Goal: Task Accomplishment & Management: Complete application form

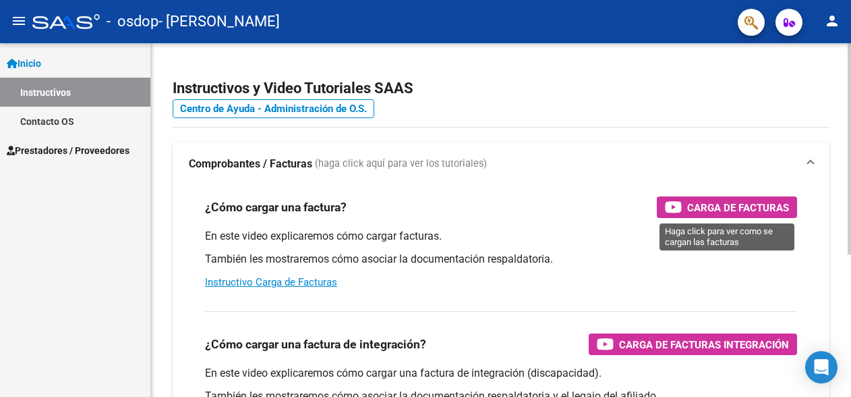
click at [690, 203] on span "Carga de Facturas" at bounding box center [739, 207] width 102 height 17
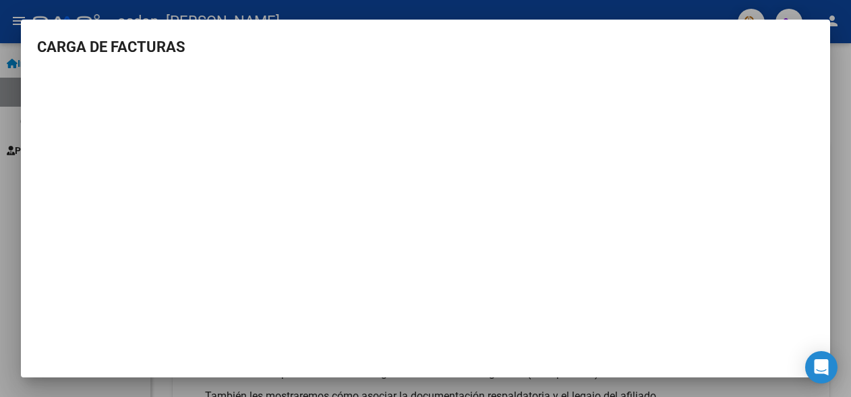
click at [216, 5] on div at bounding box center [425, 198] width 851 height 397
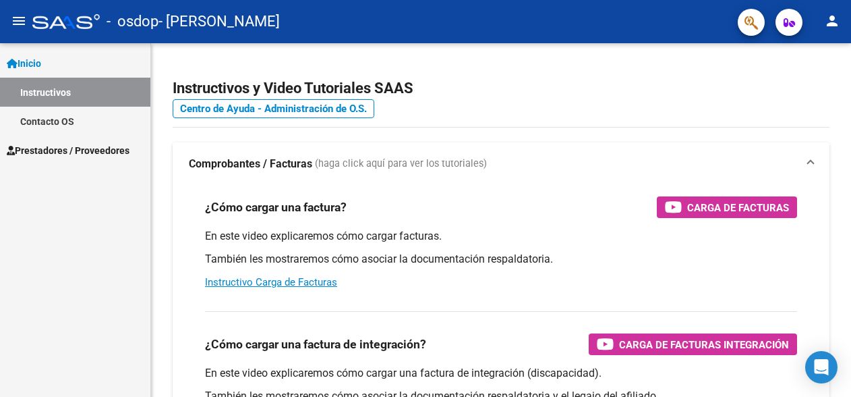
click at [95, 148] on span "Prestadores / Proveedores" at bounding box center [68, 150] width 123 height 15
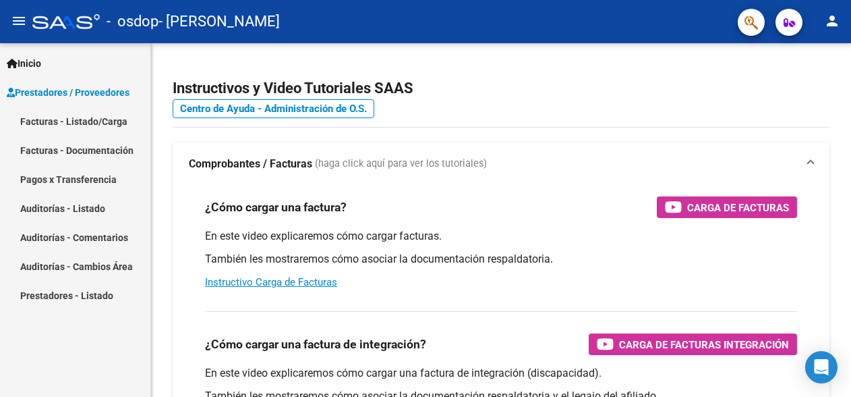
click at [96, 122] on link "Facturas - Listado/Carga" at bounding box center [75, 121] width 150 height 29
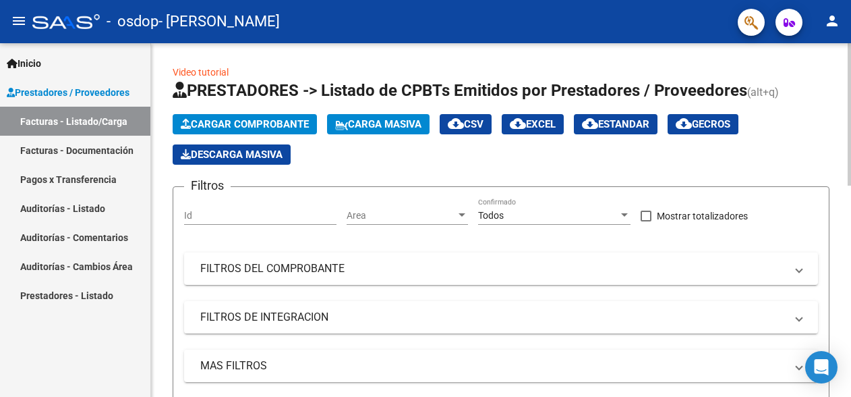
click at [237, 125] on span "Cargar Comprobante" at bounding box center [245, 124] width 128 height 12
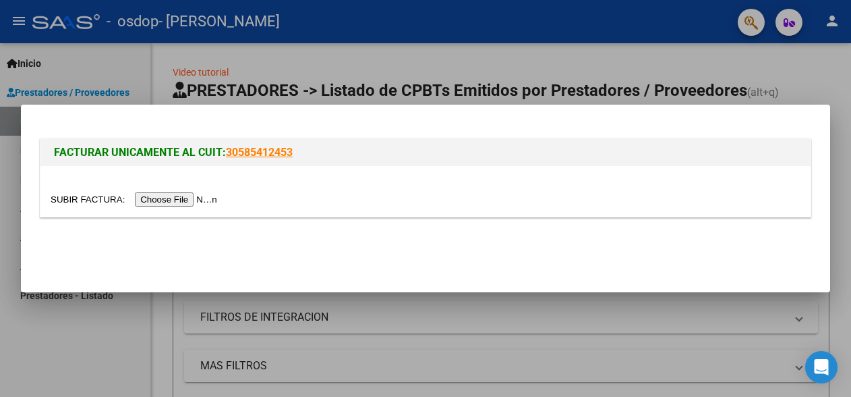
click at [186, 201] on input "file" at bounding box center [136, 199] width 171 height 14
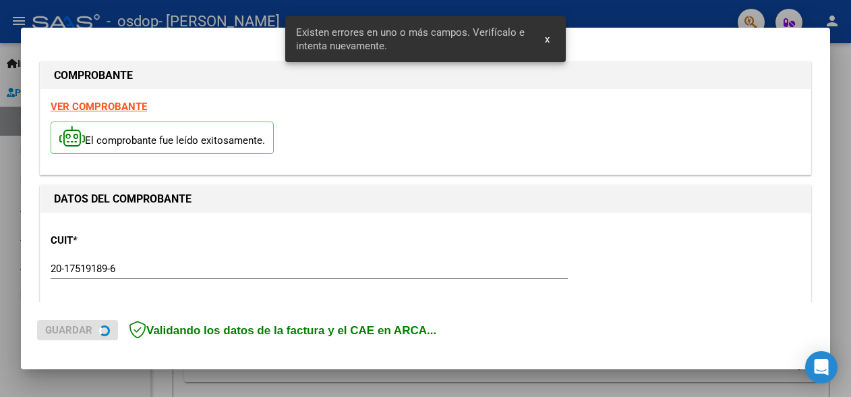
scroll to position [341, 0]
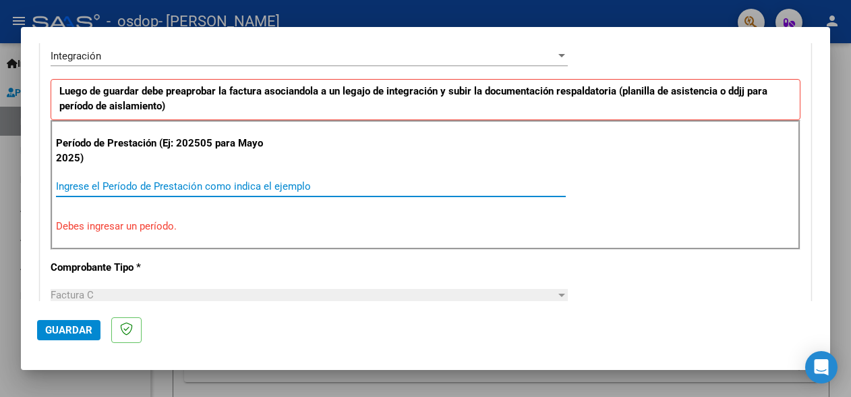
click at [122, 186] on input "Ingrese el Período de Prestación como indica el ejemplo" at bounding box center [311, 186] width 510 height 12
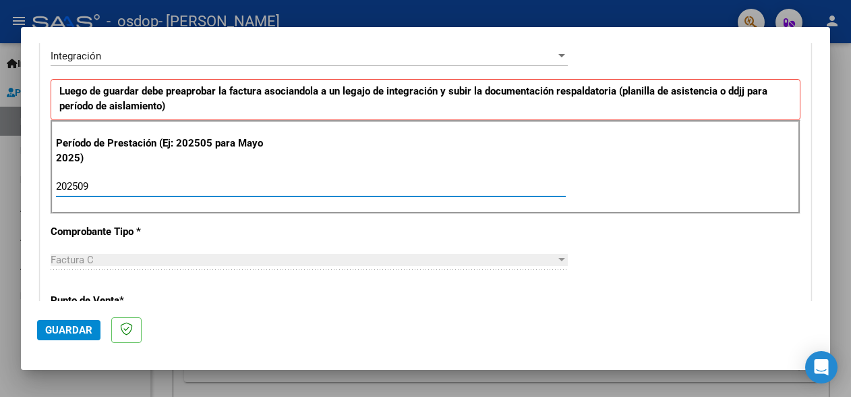
type input "202509"
click at [134, 260] on div "Factura C" at bounding box center [303, 260] width 505 height 12
click at [556, 261] on div at bounding box center [562, 259] width 12 height 11
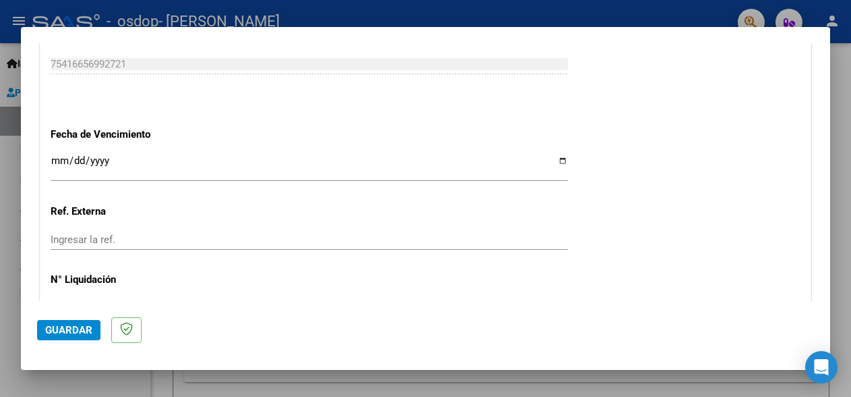
scroll to position [954, 0]
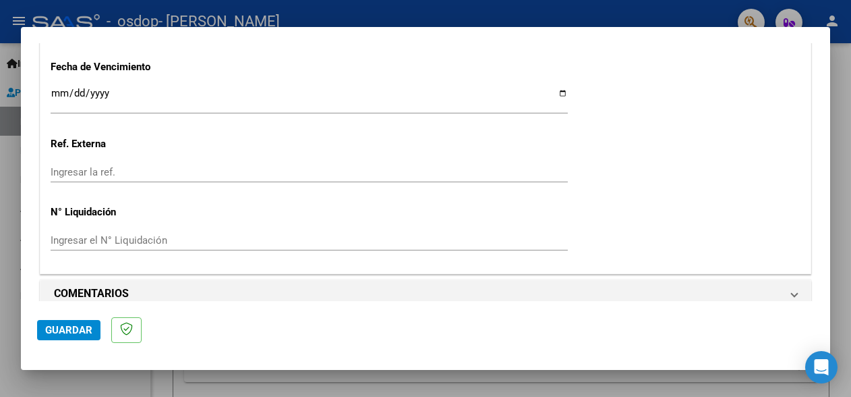
click at [78, 323] on button "Guardar" at bounding box center [68, 330] width 63 height 20
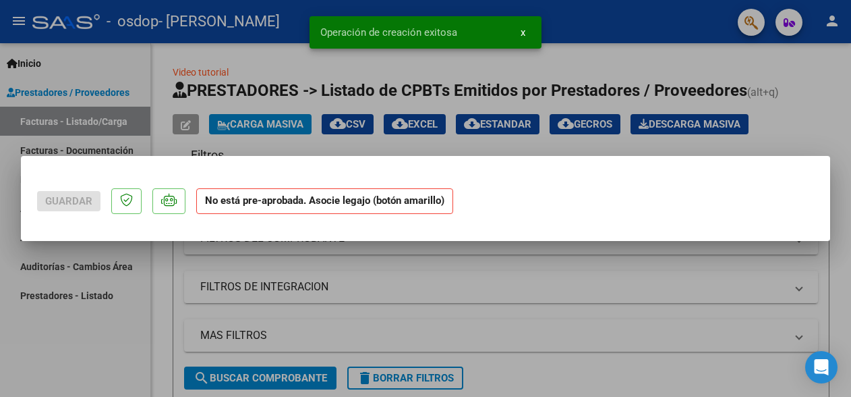
scroll to position [0, 0]
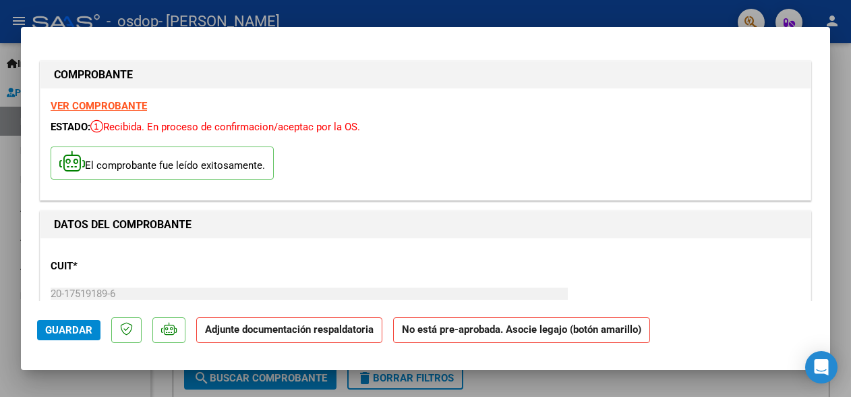
click at [256, 336] on p "Adjunte documentación respaldatoria" at bounding box center [289, 330] width 186 height 26
click at [256, 331] on strong "Adjunte documentación respaldatoria" at bounding box center [289, 329] width 169 height 12
click at [251, 329] on strong "Adjunte documentación respaldatoria" at bounding box center [289, 329] width 169 height 12
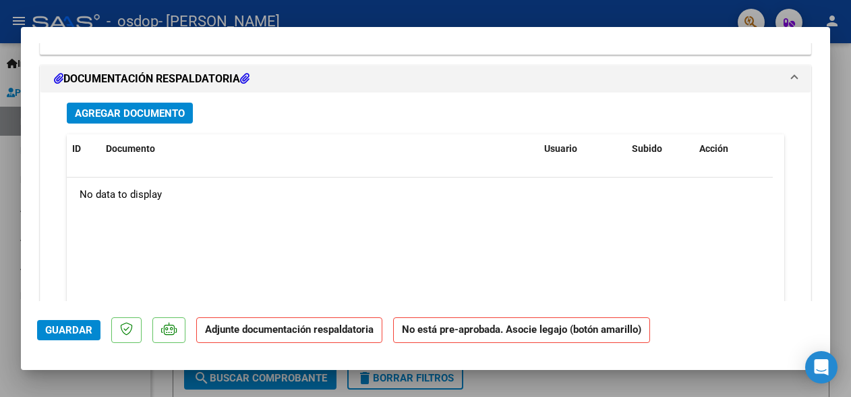
scroll to position [1080, 0]
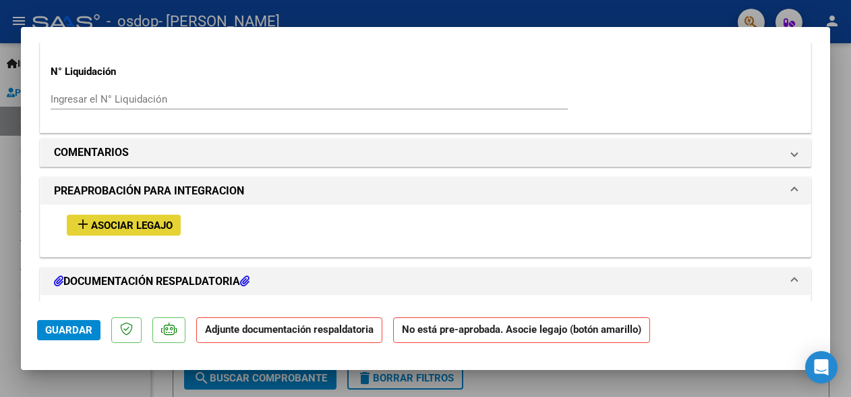
click at [113, 219] on span "Asociar Legajo" at bounding box center [132, 225] width 82 height 12
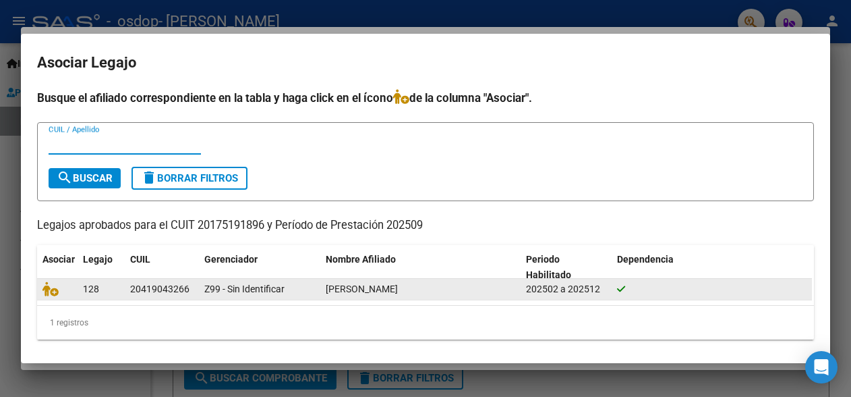
click at [173, 289] on div "20419043266" at bounding box center [159, 289] width 59 height 16
click at [175, 287] on div "20419043266" at bounding box center [159, 289] width 59 height 16
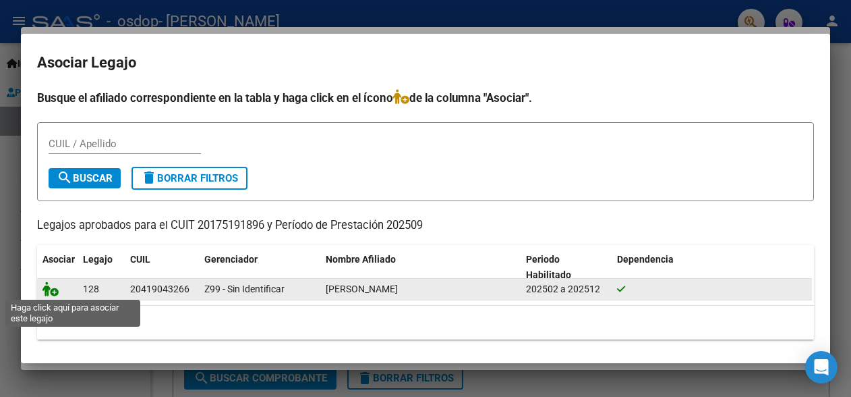
click at [51, 290] on icon at bounding box center [51, 288] width 16 height 15
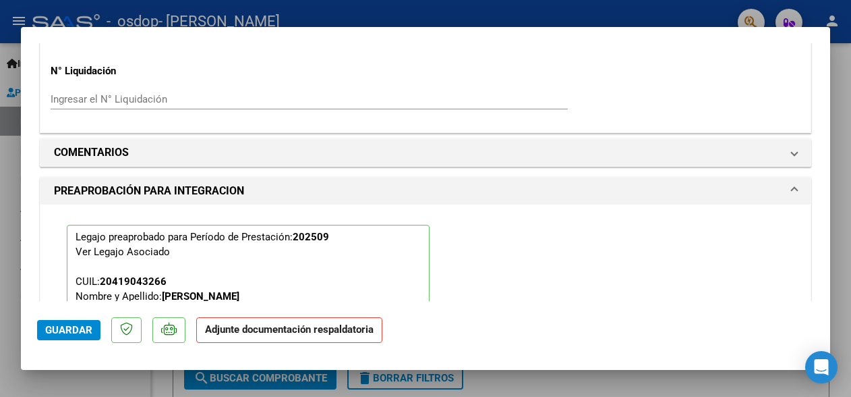
scroll to position [1250, 0]
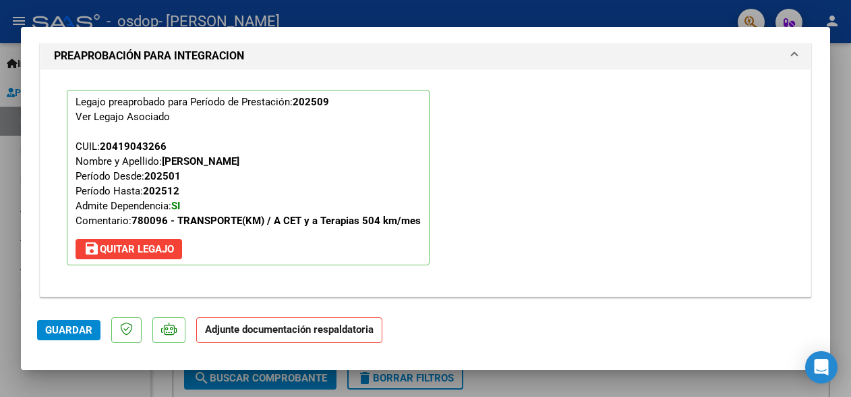
click at [256, 335] on p "Adjunte documentación respaldatoria" at bounding box center [289, 330] width 186 height 26
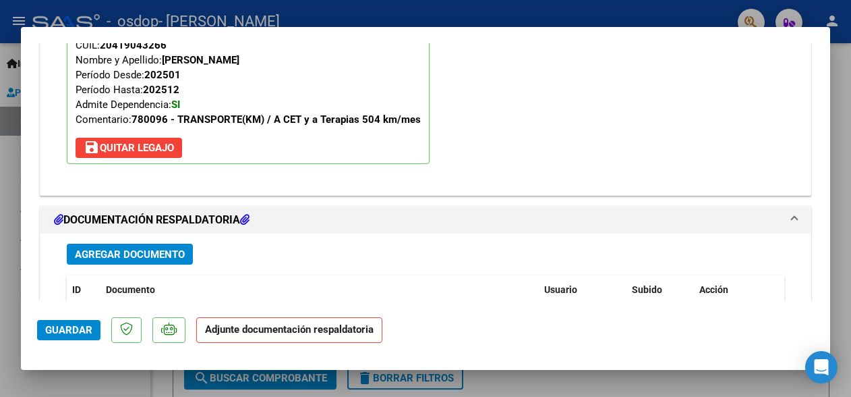
scroll to position [1419, 0]
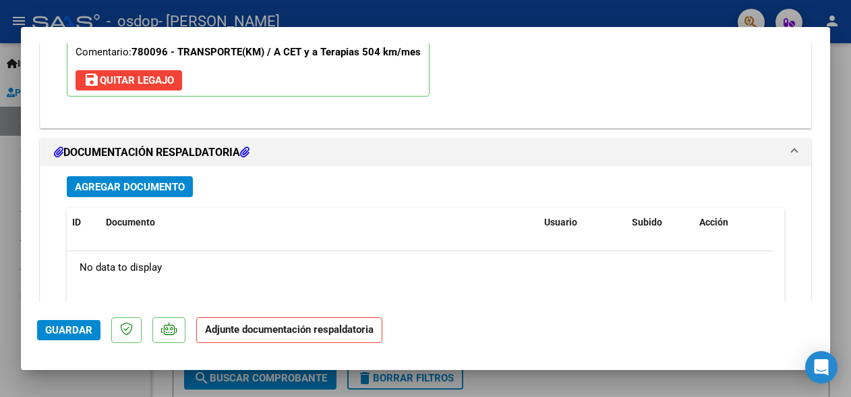
click at [112, 181] on span "Agregar Documento" at bounding box center [130, 187] width 110 height 12
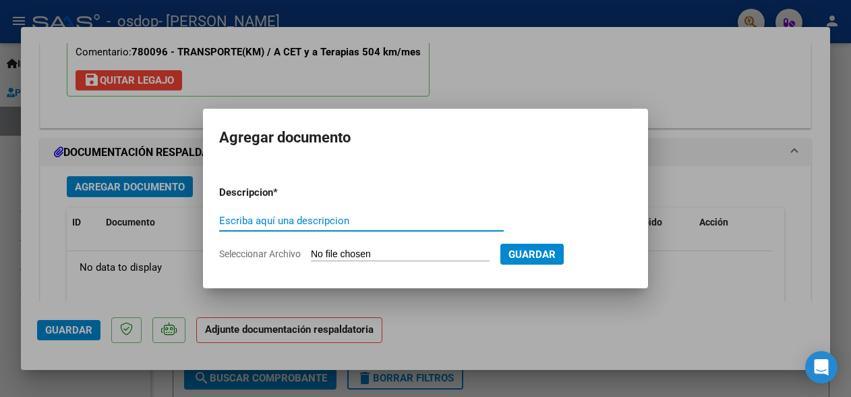
click at [385, 221] on input "Escriba aquí una descripcion" at bounding box center [361, 221] width 285 height 12
type input "PLANILLA ASISTENCIA"
click at [376, 254] on input "Seleccionar Archivo" at bounding box center [400, 254] width 179 height 13
type input "C:\fakepath\escanear0003.pdf"
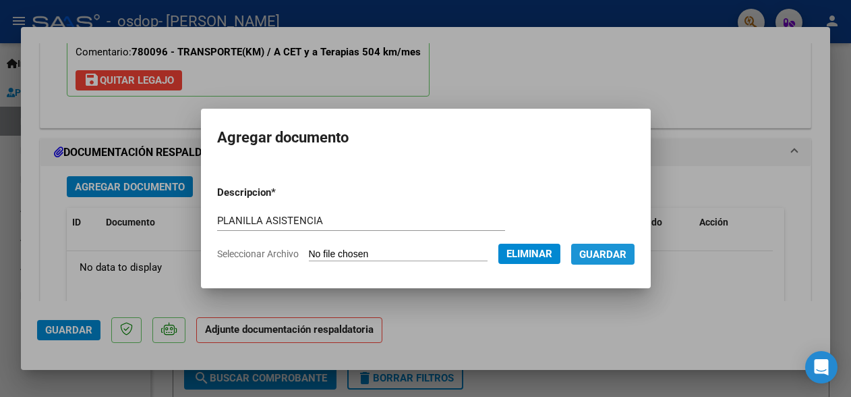
click at [618, 254] on span "Guardar" at bounding box center [603, 254] width 47 height 12
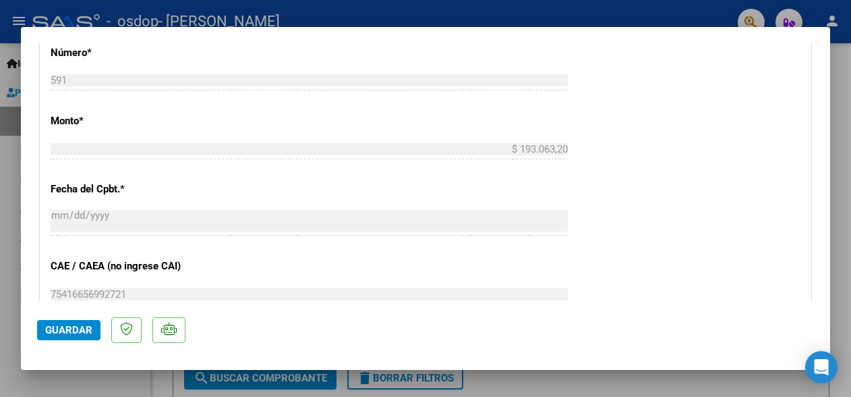
scroll to position [339, 0]
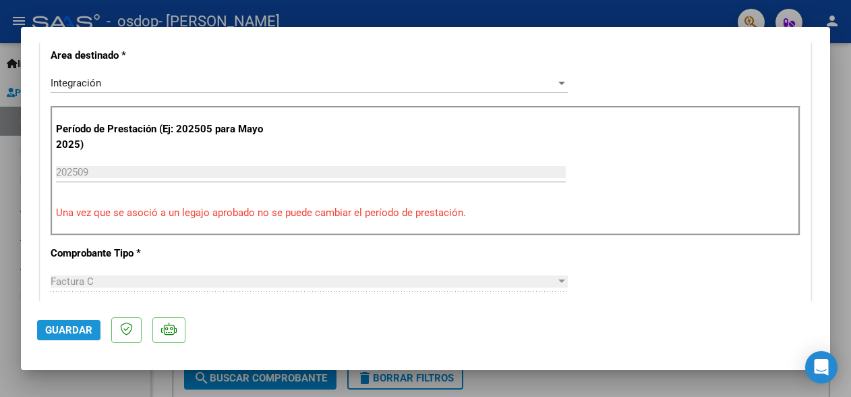
click at [81, 330] on span "Guardar" at bounding box center [68, 330] width 47 height 12
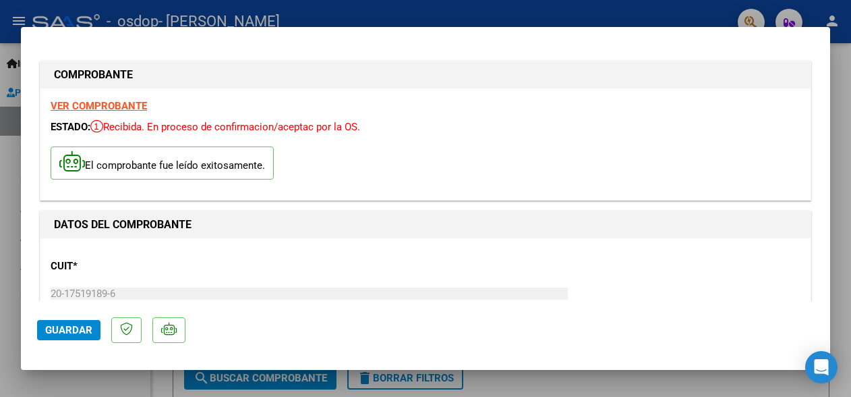
scroll to position [270, 0]
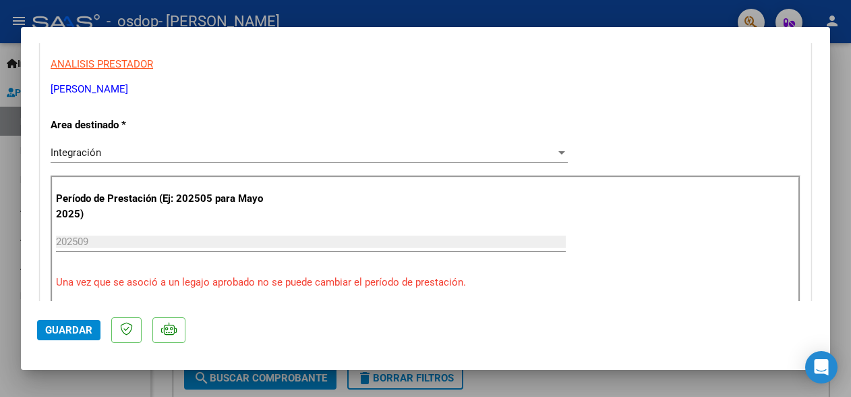
click at [654, 9] on div at bounding box center [425, 198] width 851 height 397
type input "$ 0,00"
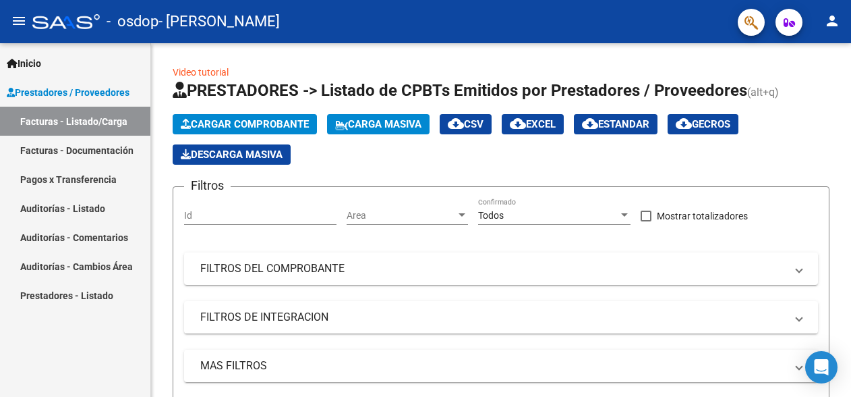
click at [51, 121] on link "Facturas - Listado/Carga" at bounding box center [75, 121] width 150 height 29
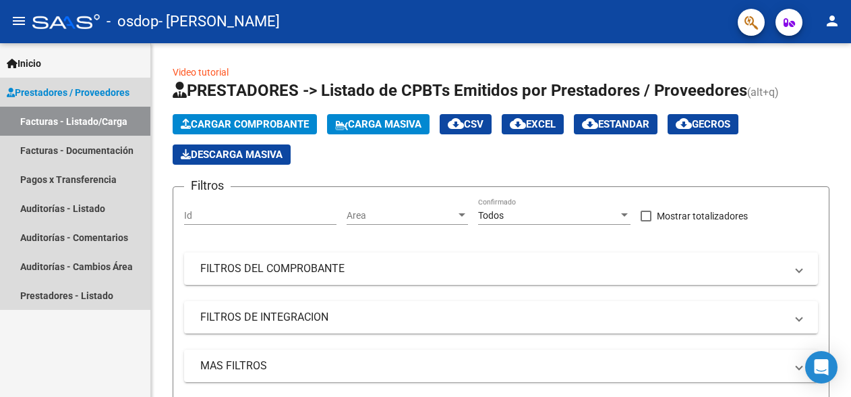
click at [123, 123] on link "Facturas - Listado/Carga" at bounding box center [75, 121] width 150 height 29
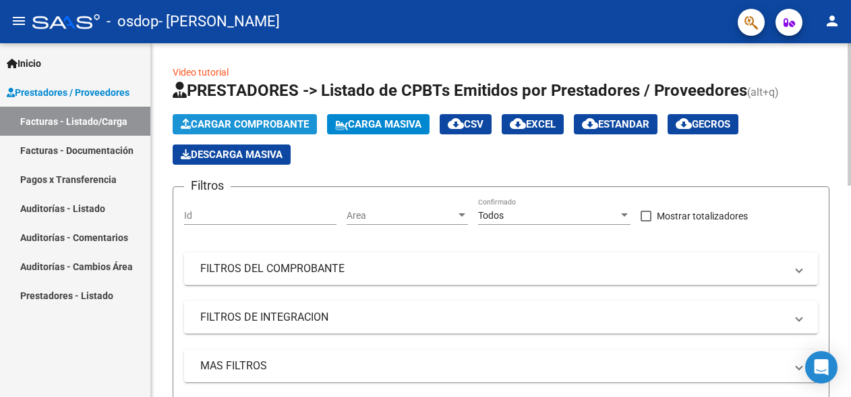
click at [271, 117] on button "Cargar Comprobante" at bounding box center [245, 124] width 144 height 20
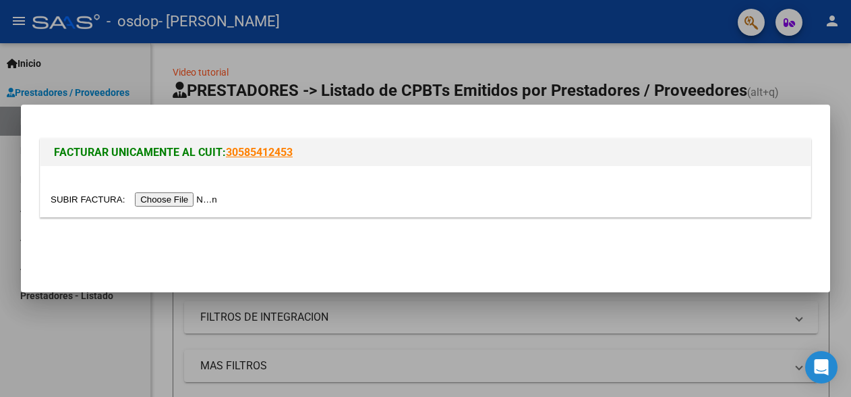
click at [191, 196] on input "file" at bounding box center [136, 199] width 171 height 14
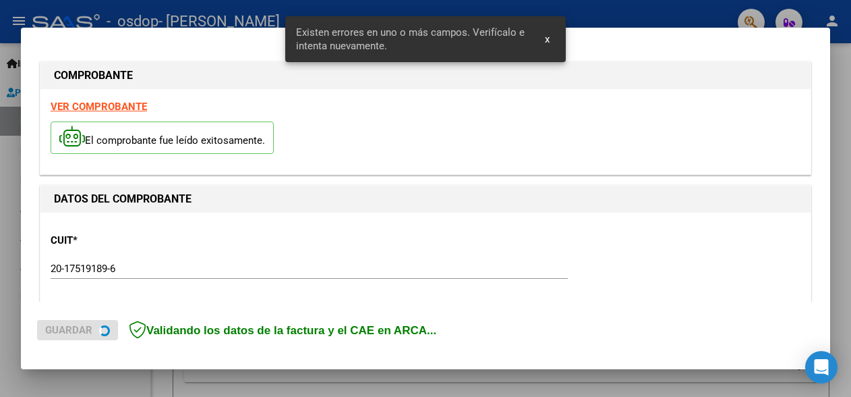
scroll to position [341, 0]
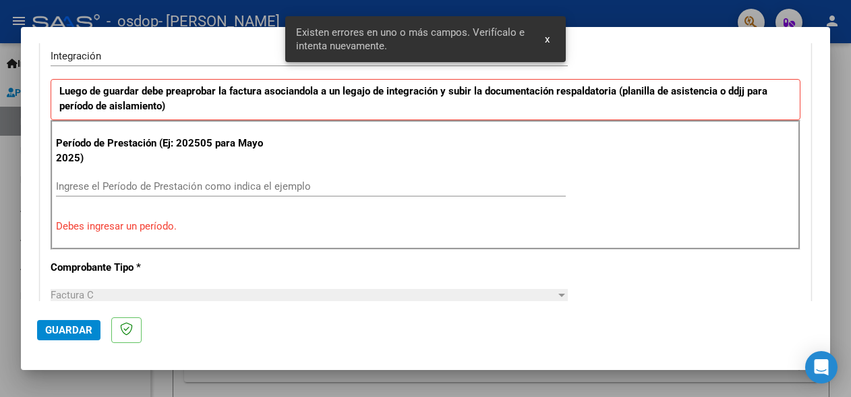
click at [142, 175] on div "Período de Prestación (Ej: 202505 para Mayo 2025) Ingrese el Período de Prestac…" at bounding box center [426, 185] width 750 height 130
click at [146, 190] on input "Ingrese el Período de Prestación como indica el ejemplo" at bounding box center [311, 186] width 510 height 12
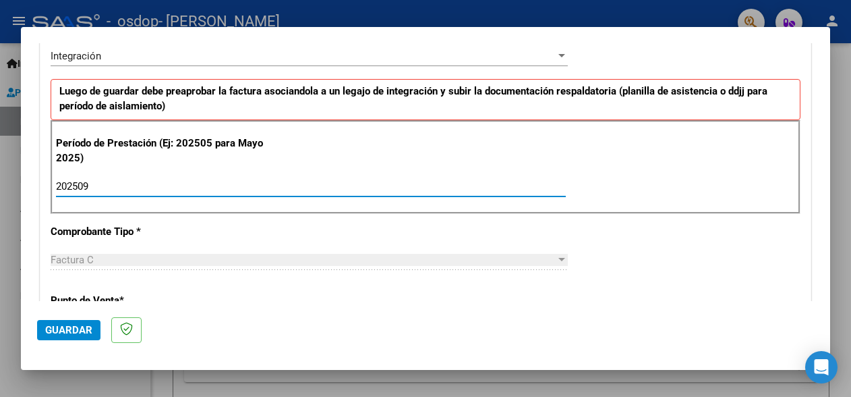
type input "202509"
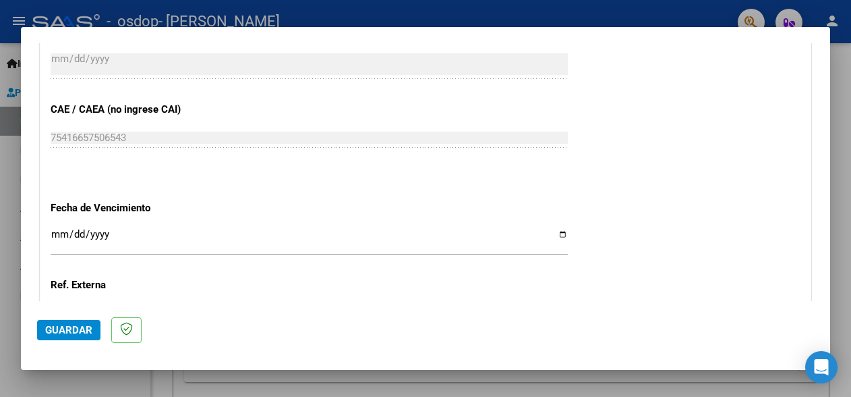
scroll to position [954, 0]
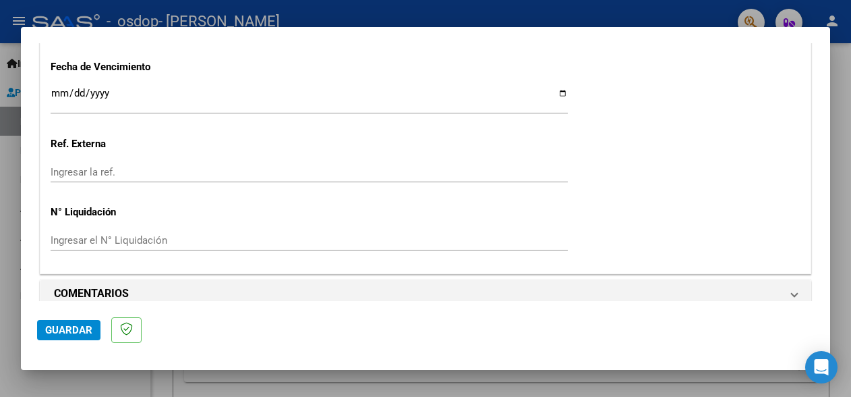
click at [70, 329] on span "Guardar" at bounding box center [68, 330] width 47 height 12
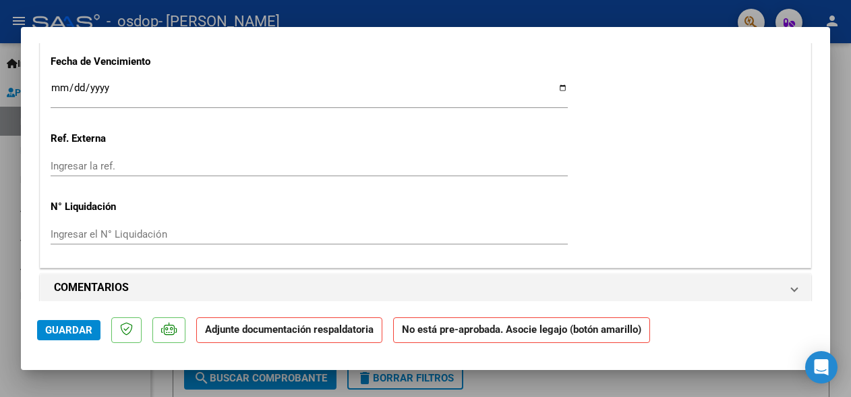
scroll to position [1214, 0]
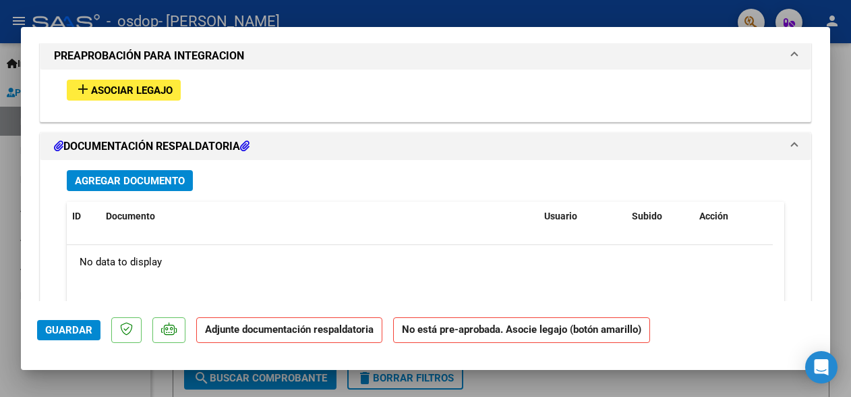
click at [161, 175] on span "Agregar Documento" at bounding box center [130, 181] width 110 height 12
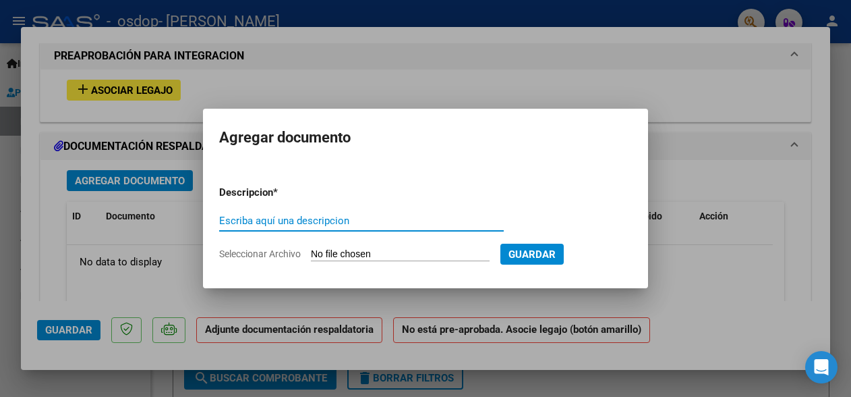
click at [351, 221] on input "Escriba aquí una descripcion" at bounding box center [361, 221] width 285 height 12
click at [353, 221] on input "Escriba aquí una descripcion" at bounding box center [361, 221] width 285 height 12
click at [272, 195] on p "Descripcion *" at bounding box center [281, 193] width 124 height 16
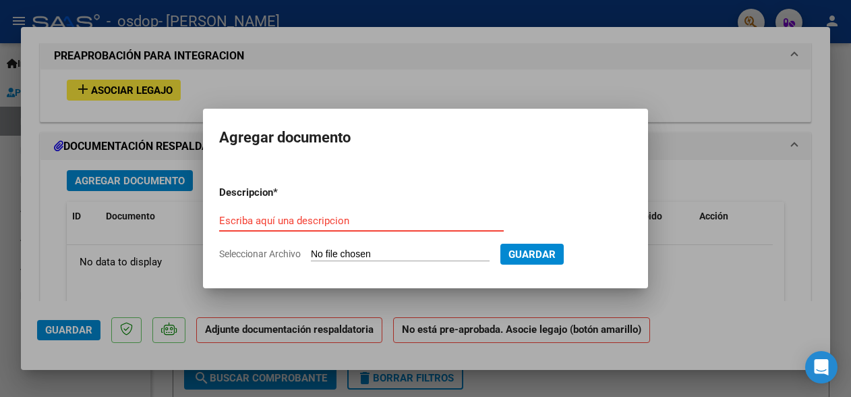
click at [283, 219] on input "Escriba aquí una descripcion" at bounding box center [361, 221] width 285 height 12
click at [334, 220] on input "Escriba aquí una descripcion" at bounding box center [361, 221] width 285 height 12
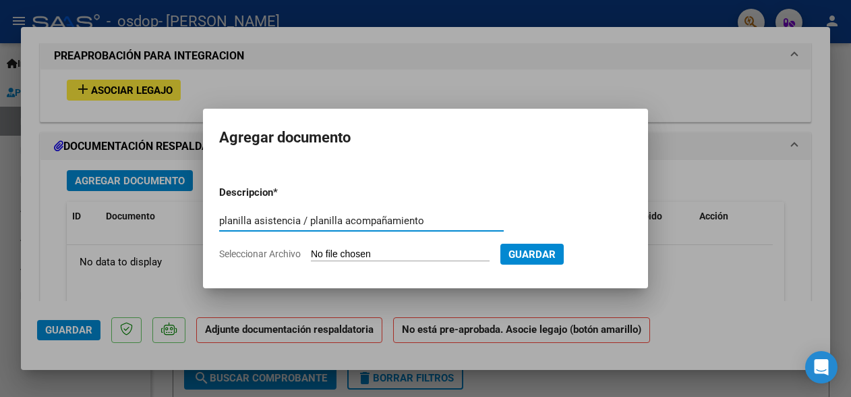
type input "planilla asistencia / planilla acompañamiento"
click at [356, 254] on input "Seleccionar Archivo" at bounding box center [400, 254] width 179 height 13
type input "C:\fakepath\escanear0003.pdf"
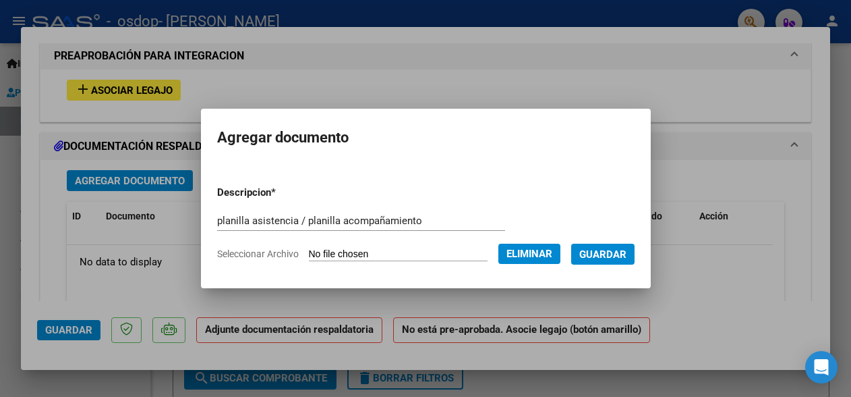
click at [594, 250] on span "Guardar" at bounding box center [603, 254] width 47 height 12
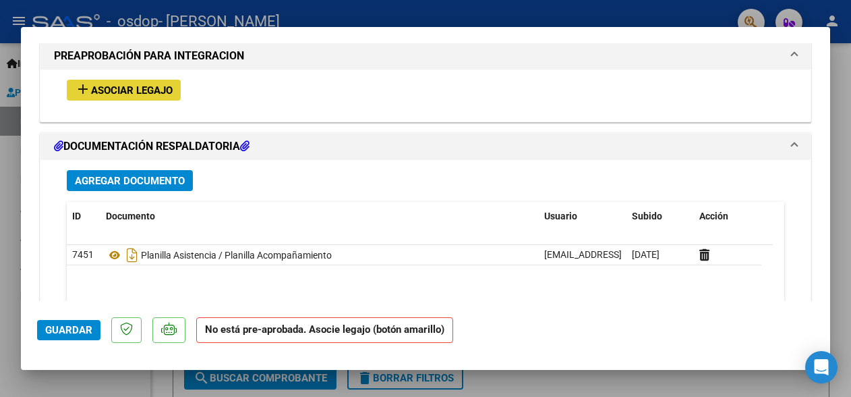
click at [178, 80] on button "add Asociar Legajo" at bounding box center [124, 90] width 114 height 21
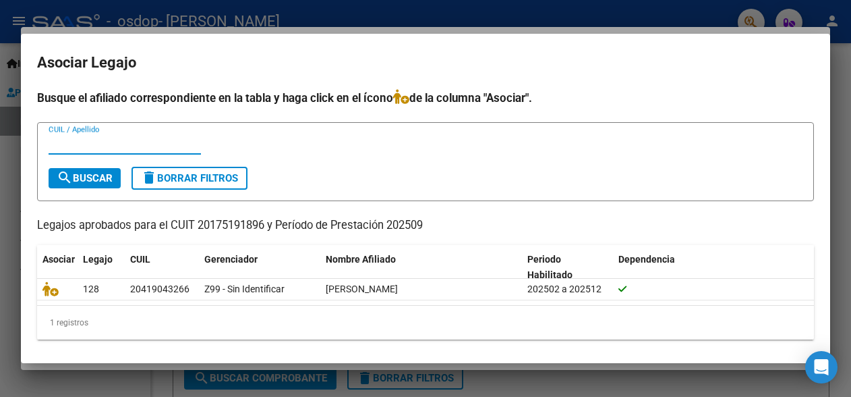
click at [98, 148] on input "CUIL / Apellido" at bounding box center [125, 144] width 152 height 12
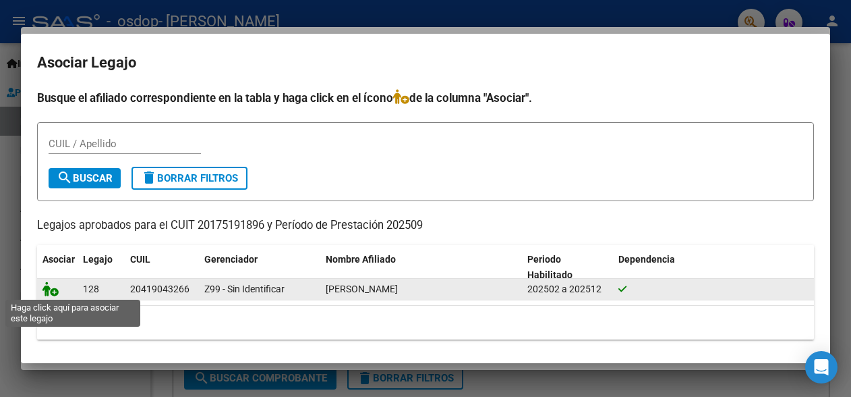
click at [43, 291] on icon at bounding box center [51, 288] width 16 height 15
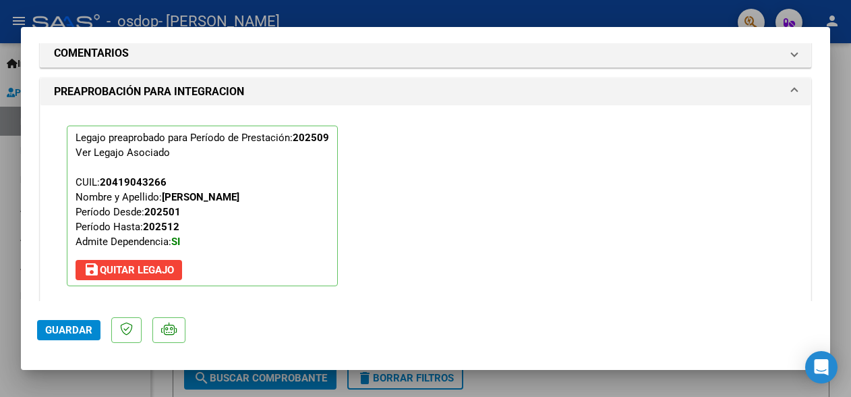
scroll to position [1250, 0]
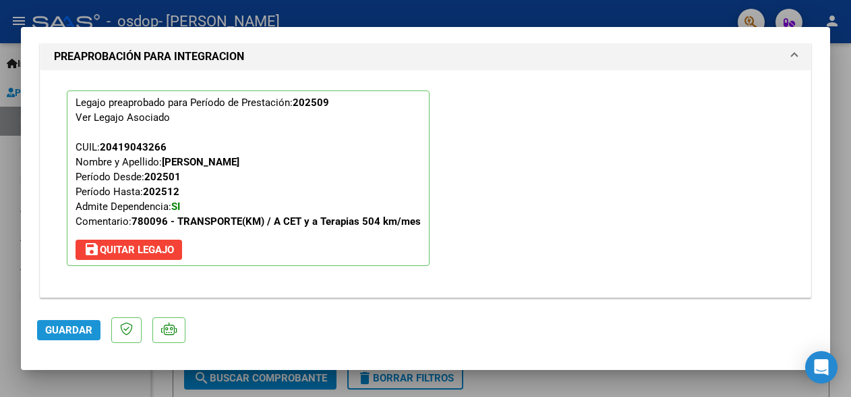
click at [51, 329] on span "Guardar" at bounding box center [68, 330] width 47 height 12
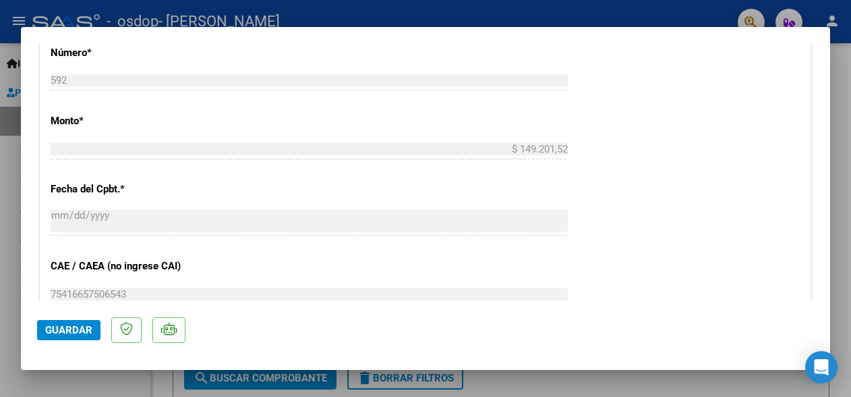
scroll to position [407, 0]
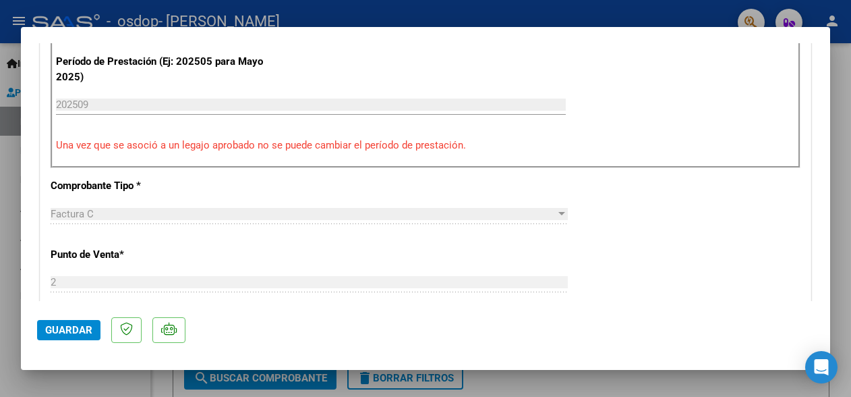
click at [479, 6] on div at bounding box center [425, 198] width 851 height 397
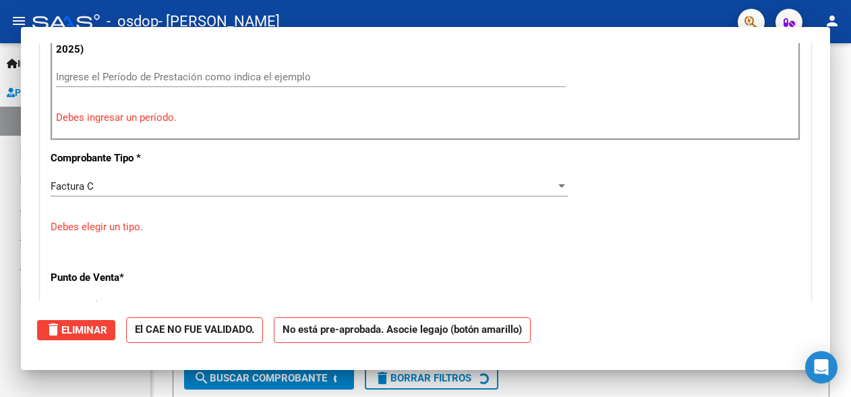
scroll to position [0, 0]
